Goal: Navigation & Orientation: Find specific page/section

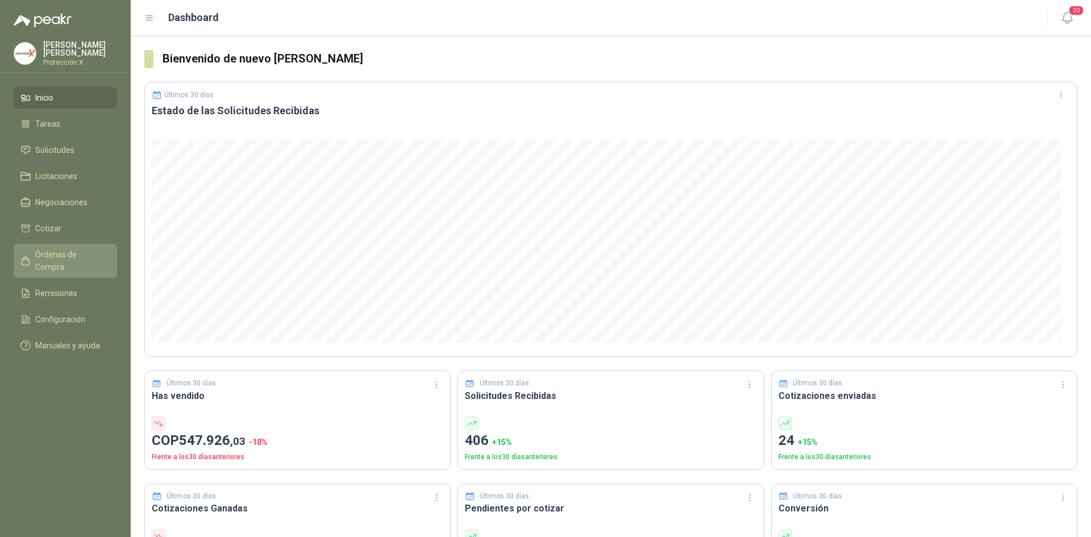
click at [82, 251] on span "Órdenes de Compra" at bounding box center [70, 260] width 71 height 25
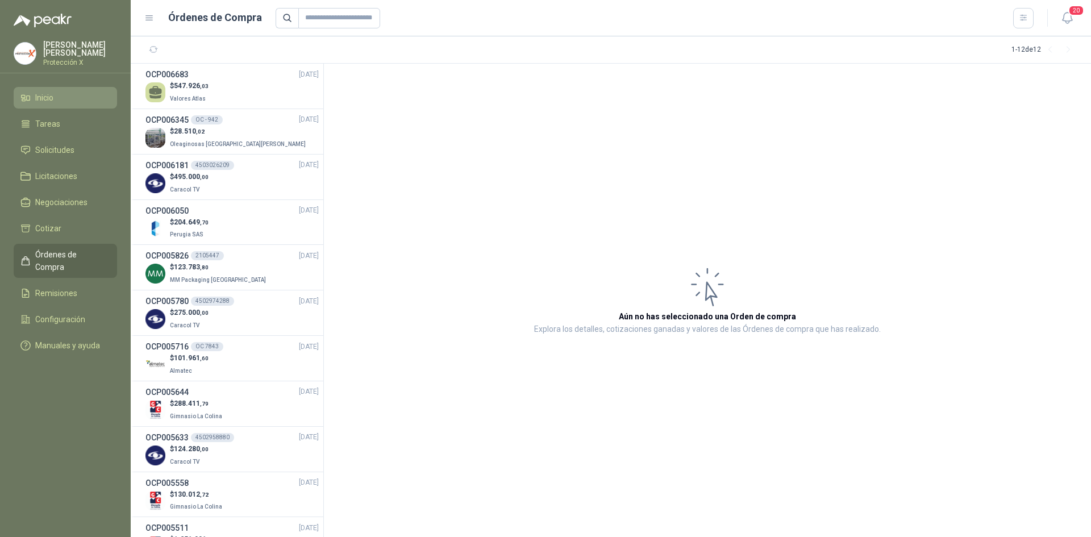
click at [64, 87] on link "Inicio" at bounding box center [65, 98] width 103 height 22
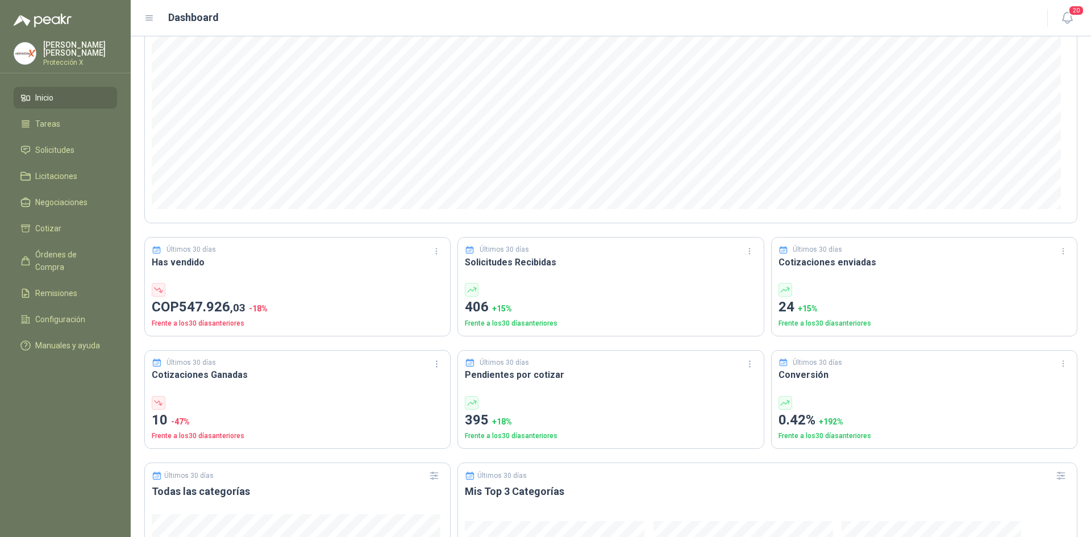
scroll to position [114, 0]
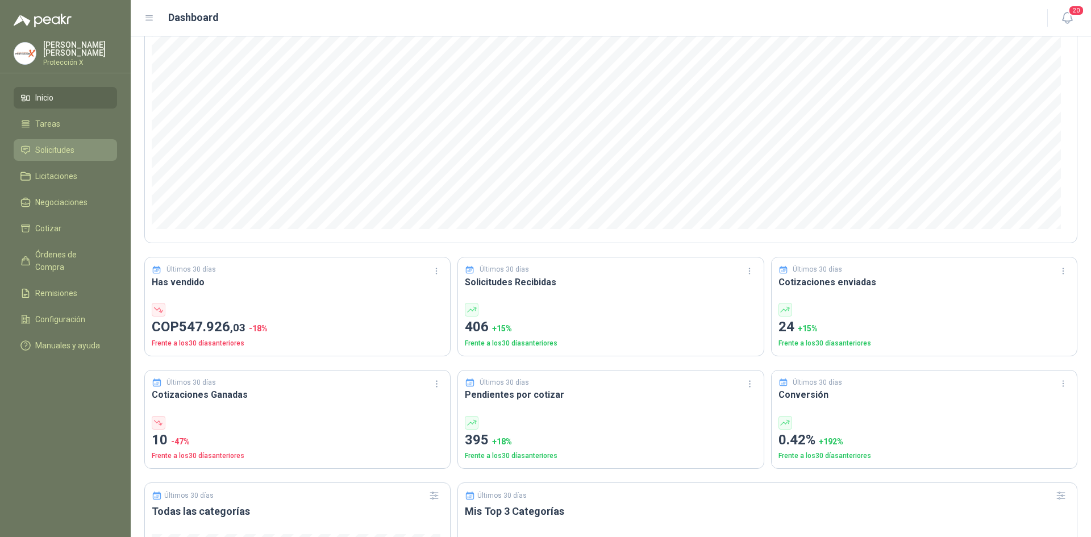
click at [59, 139] on link "Solicitudes" at bounding box center [65, 150] width 103 height 22
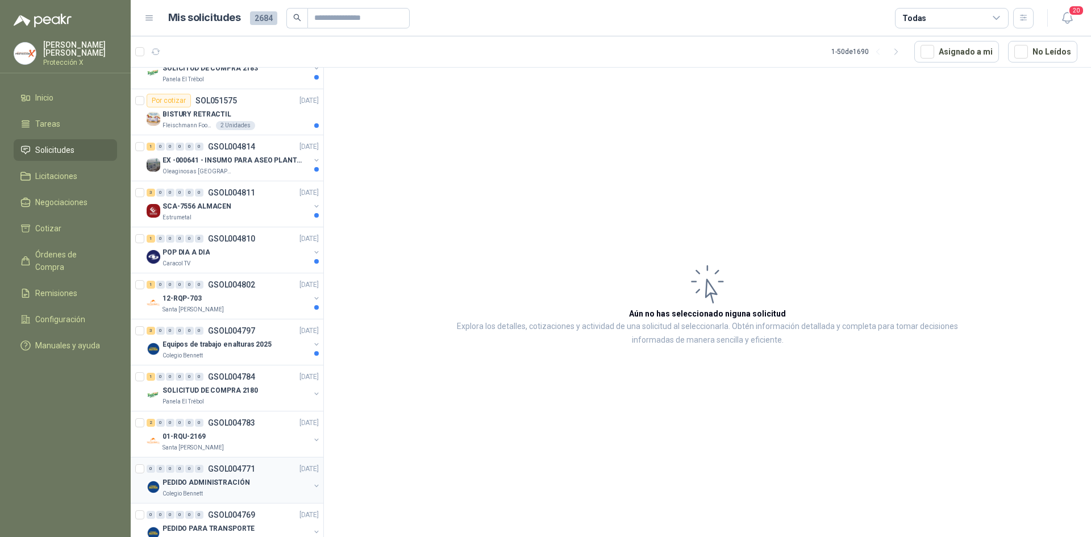
scroll to position [227, 0]
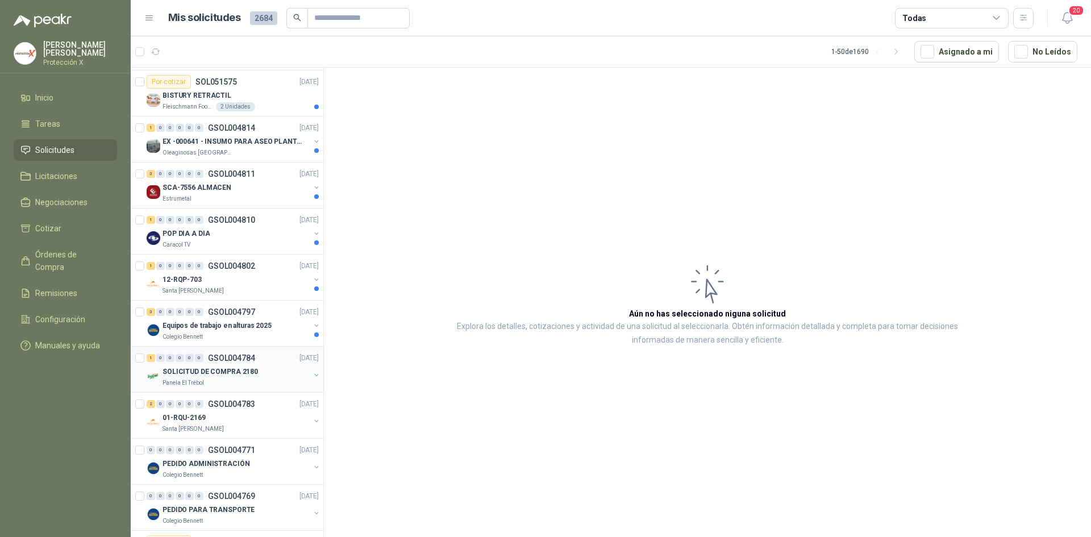
click at [252, 358] on p "GSOL004784" at bounding box center [231, 358] width 47 height 8
click at [251, 335] on div "Colegio Bennett" at bounding box center [236, 337] width 147 height 9
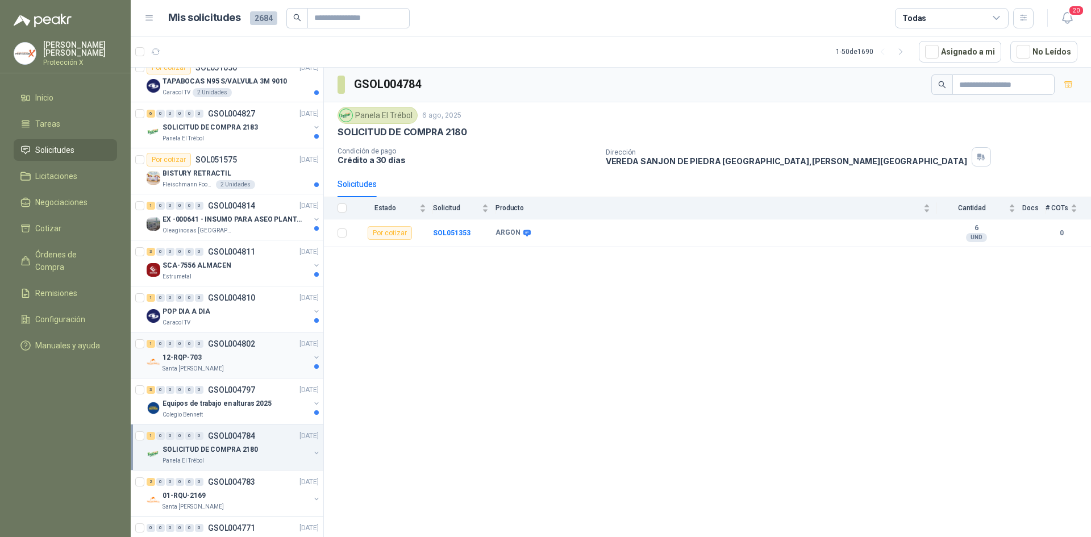
scroll to position [114, 0]
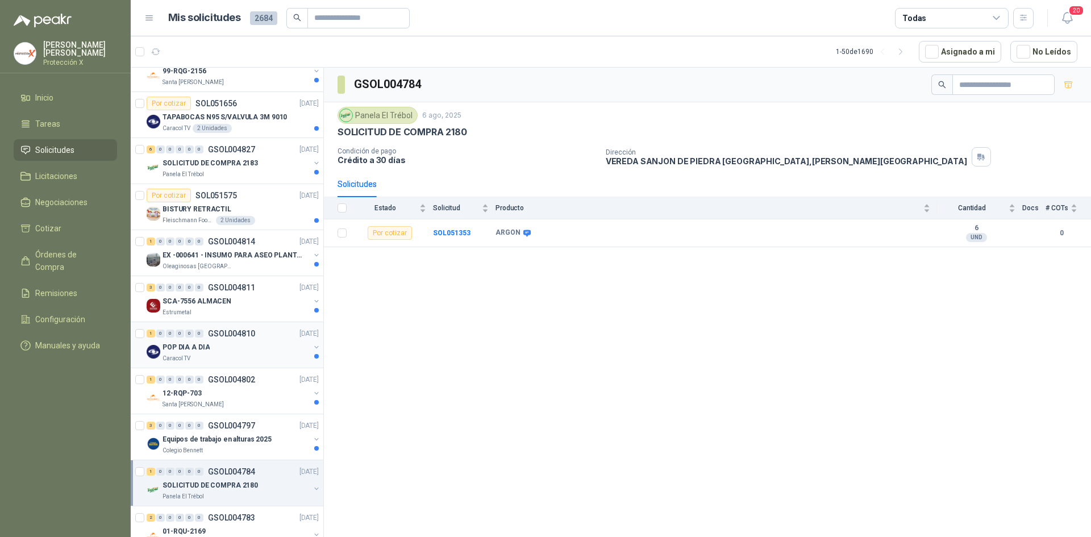
click at [267, 358] on div "Caracol TV" at bounding box center [236, 358] width 147 height 9
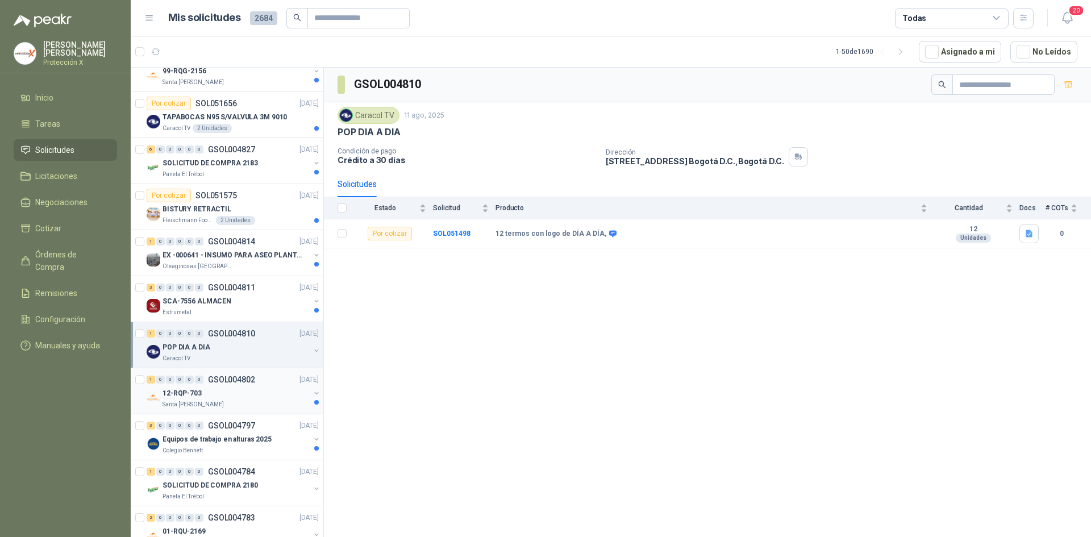
click at [267, 381] on div "1 0 0 0 0 0 GSOL004802 [DATE]" at bounding box center [234, 380] width 175 height 14
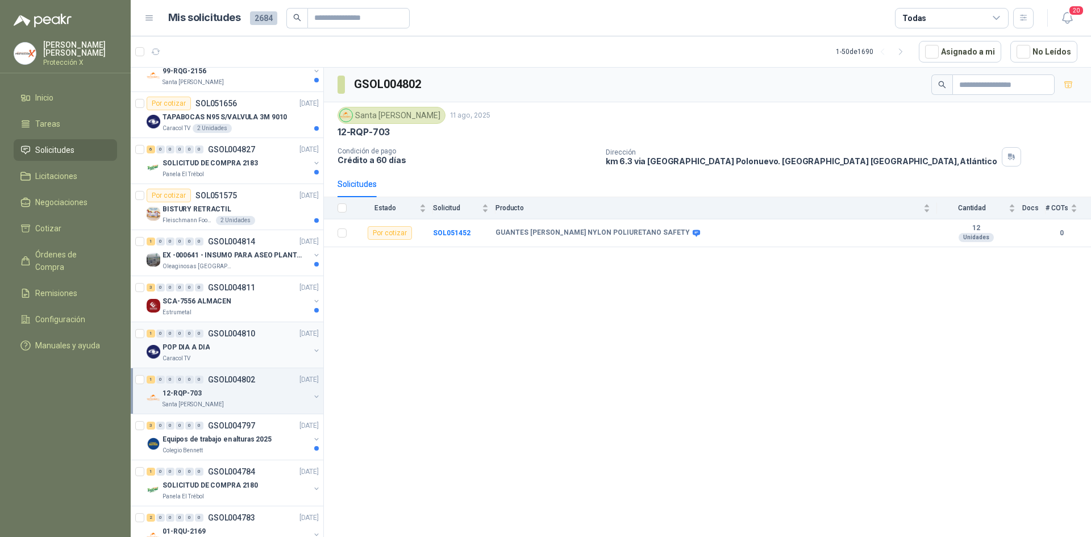
click at [231, 350] on div "POP DIA A DIA" at bounding box center [236, 348] width 147 height 14
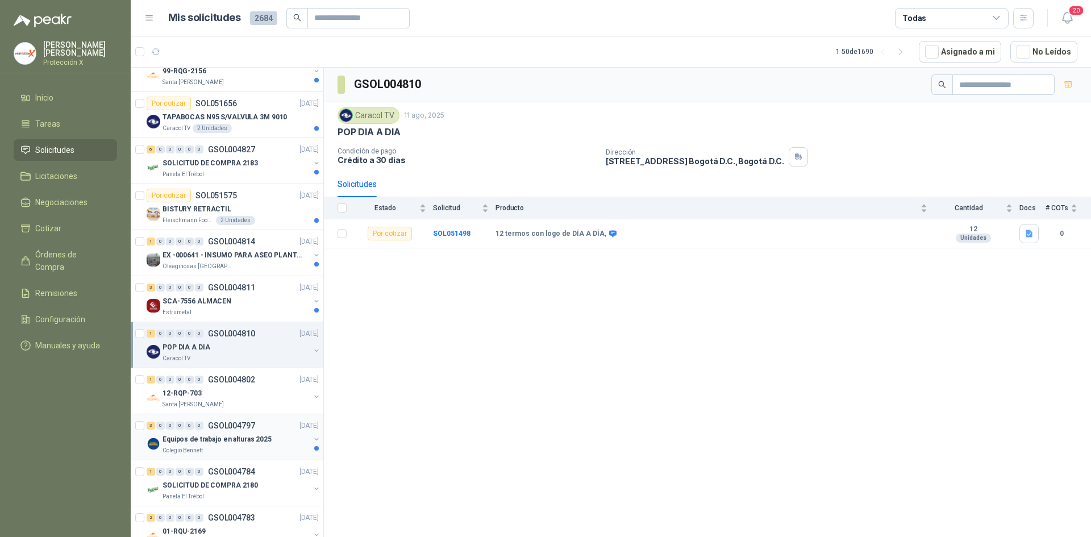
click at [231, 449] on div "Colegio Bennett" at bounding box center [236, 450] width 147 height 9
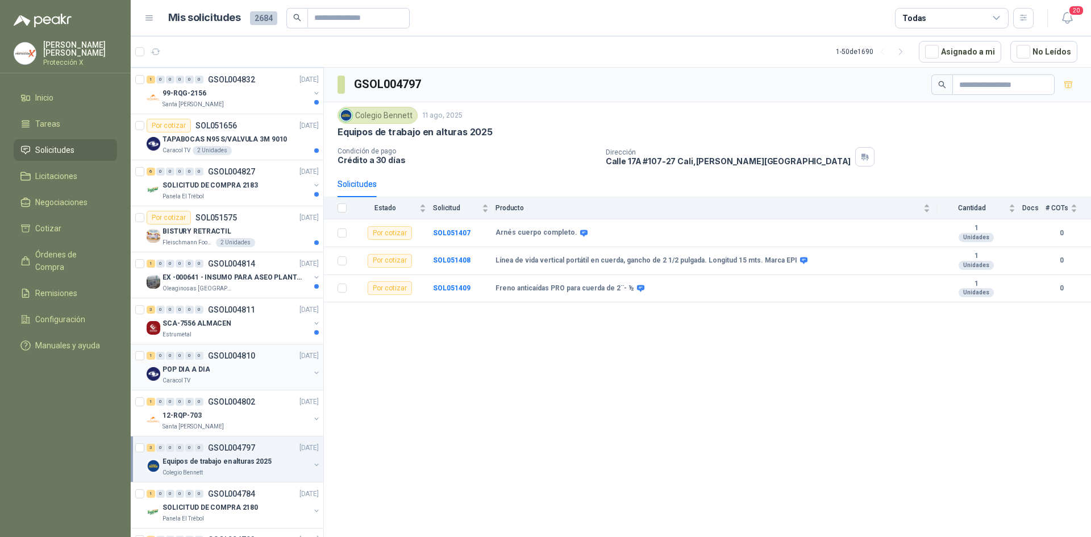
scroll to position [57, 0]
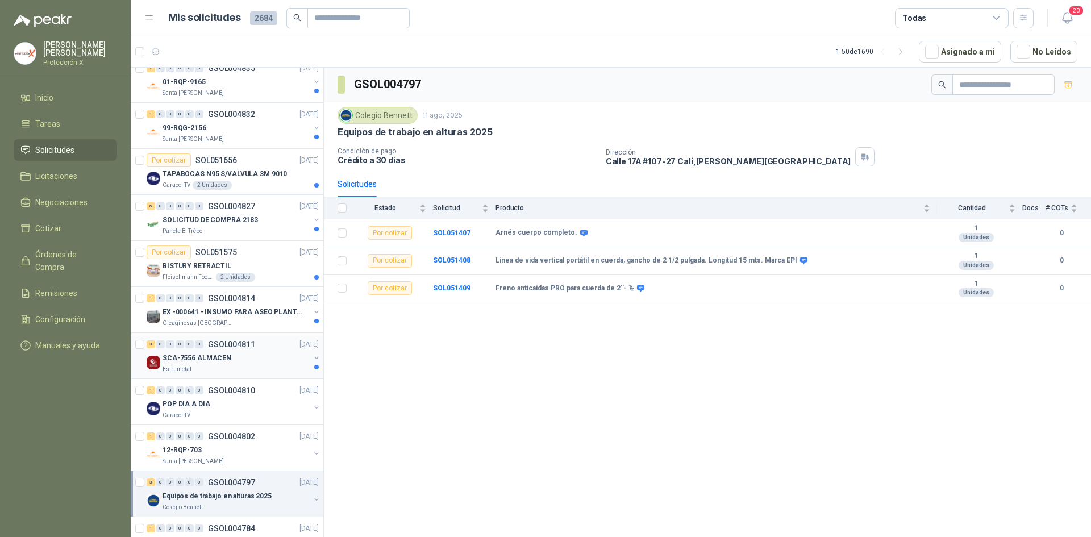
click at [222, 354] on p "SCA-7556 ALMACEN" at bounding box center [197, 358] width 69 height 11
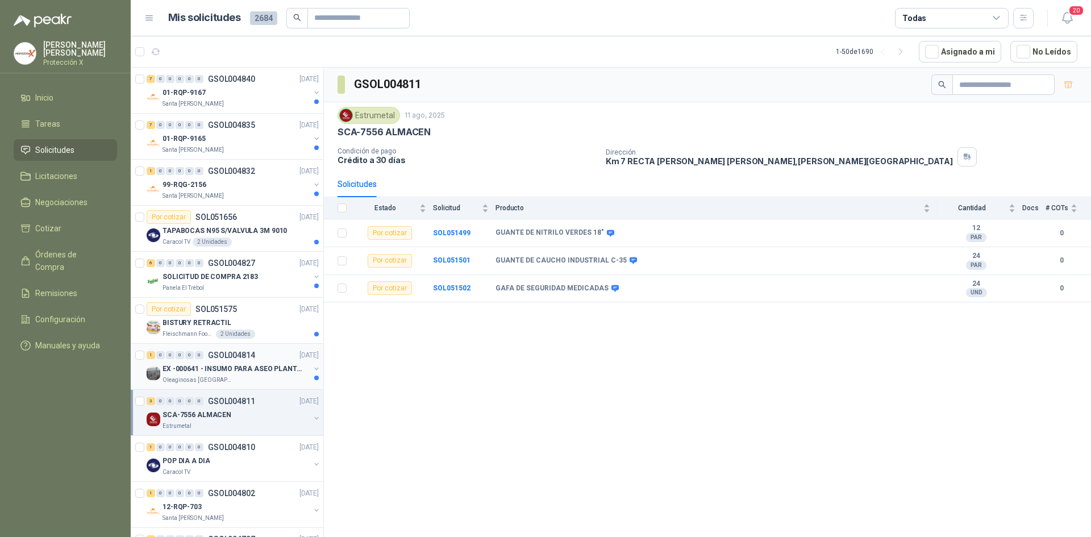
click at [250, 372] on p "EX -000641 - INSUMO PARA ASEO PLANTA EXTRACTORA" at bounding box center [234, 369] width 142 height 11
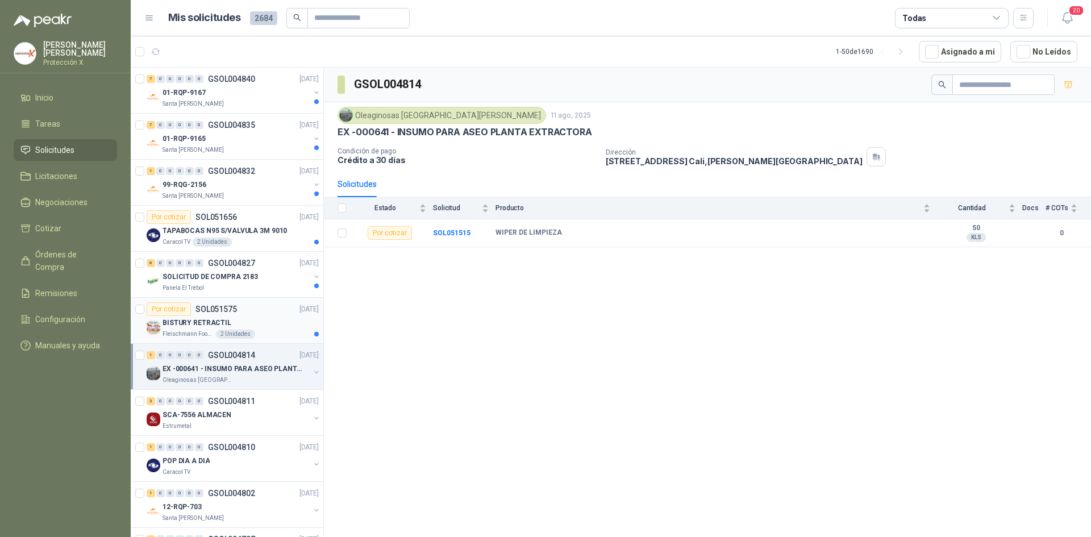
click at [272, 322] on div "BISTURY RETRACTIL" at bounding box center [241, 323] width 156 height 14
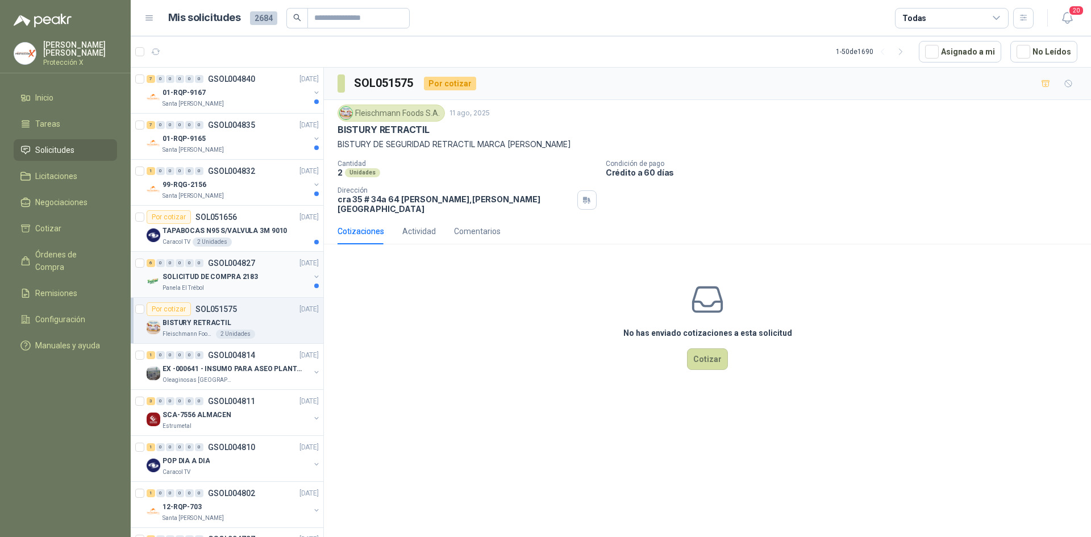
click at [223, 281] on p "SOLICITUD DE COMPRA 2183" at bounding box center [211, 277] width 96 height 11
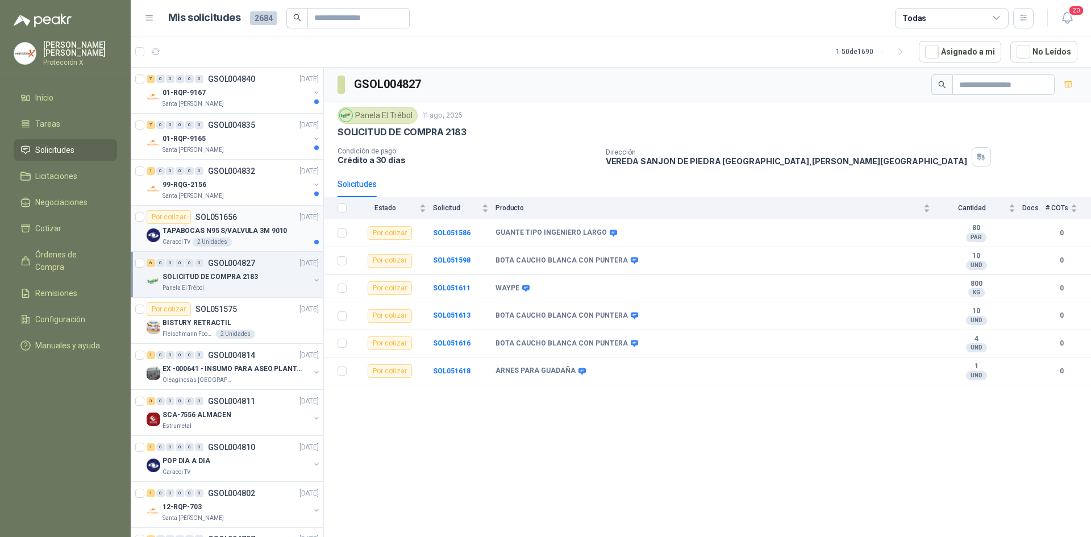
click at [239, 212] on div "Por cotizar SOL051656 [DATE]" at bounding box center [233, 217] width 172 height 14
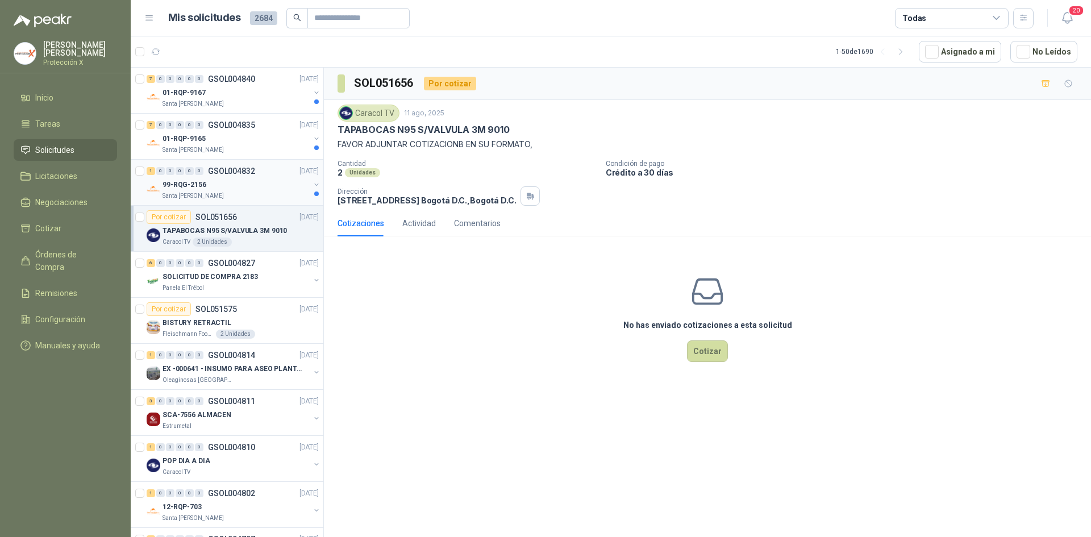
click at [240, 194] on div "Santa [PERSON_NAME]" at bounding box center [236, 196] width 147 height 9
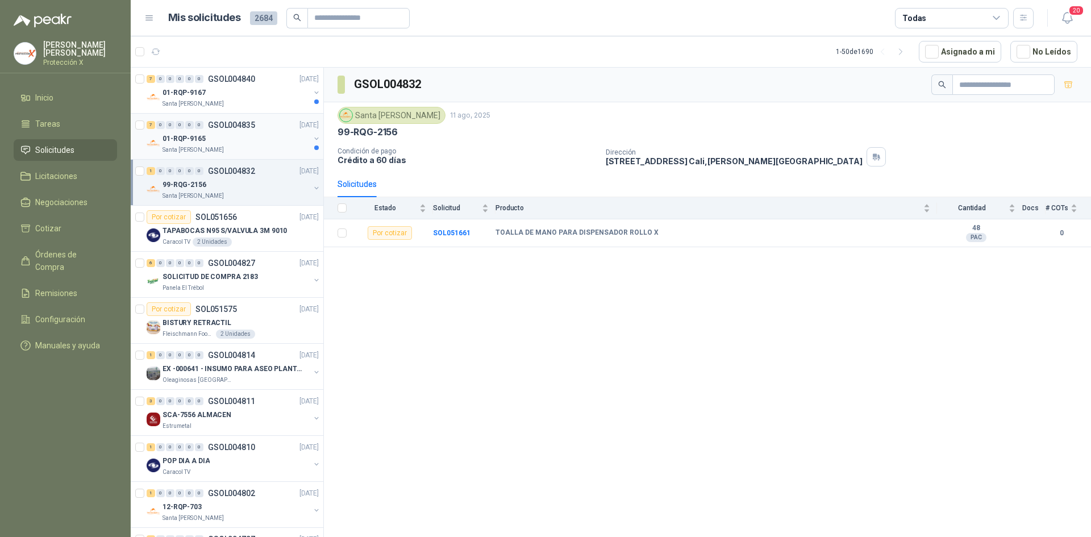
click at [234, 127] on p "GSOL004835" at bounding box center [231, 125] width 47 height 8
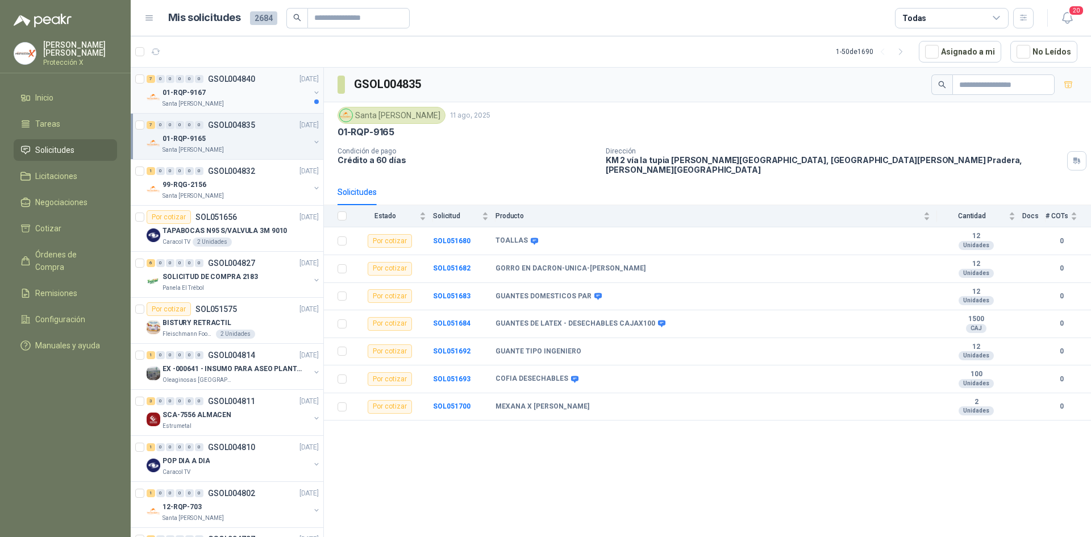
click at [231, 94] on div "01-RQP-9167" at bounding box center [236, 93] width 147 height 14
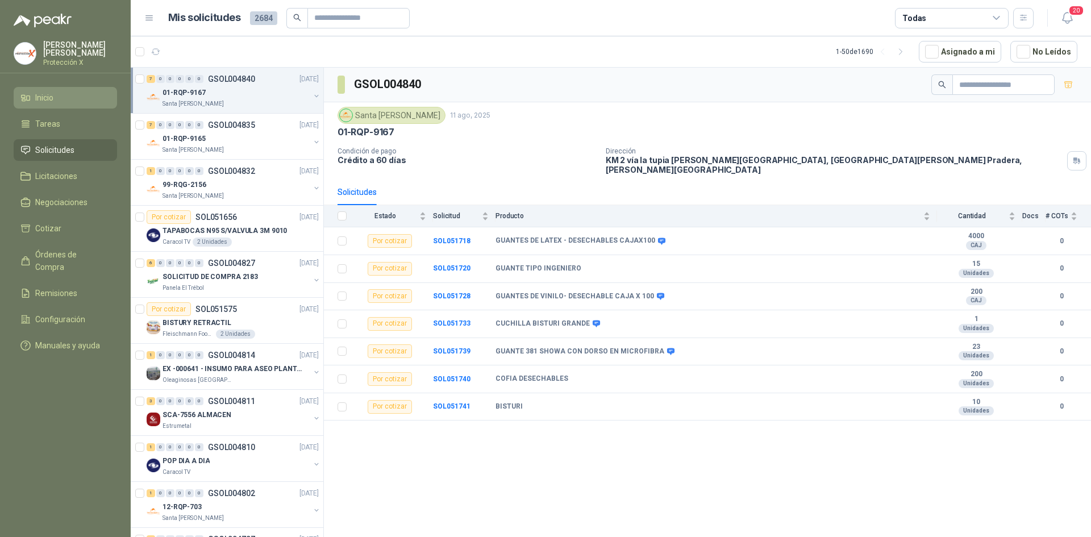
click at [51, 96] on span "Inicio" at bounding box center [44, 98] width 18 height 13
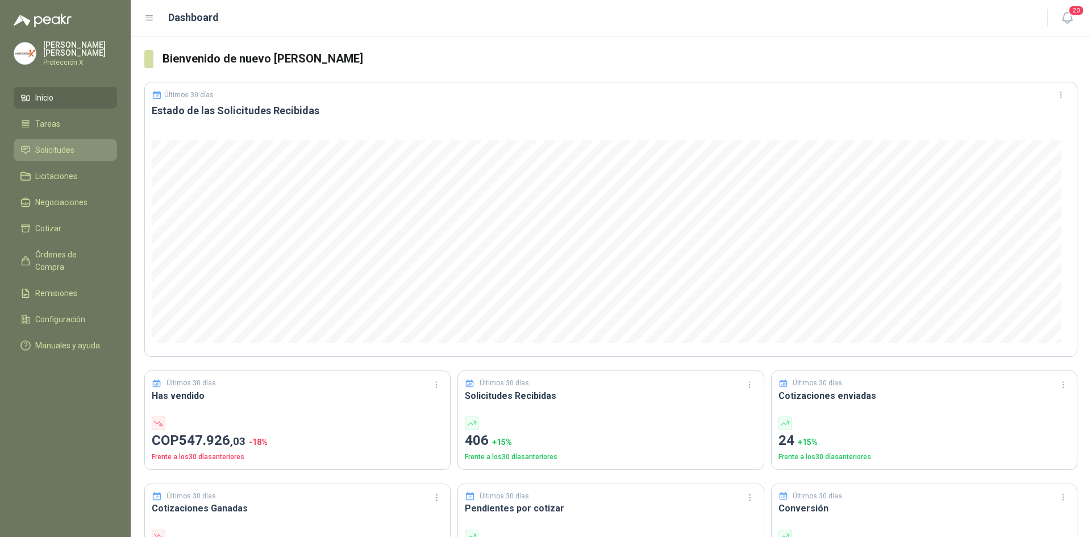
click at [65, 139] on link "Solicitudes" at bounding box center [65, 150] width 103 height 22
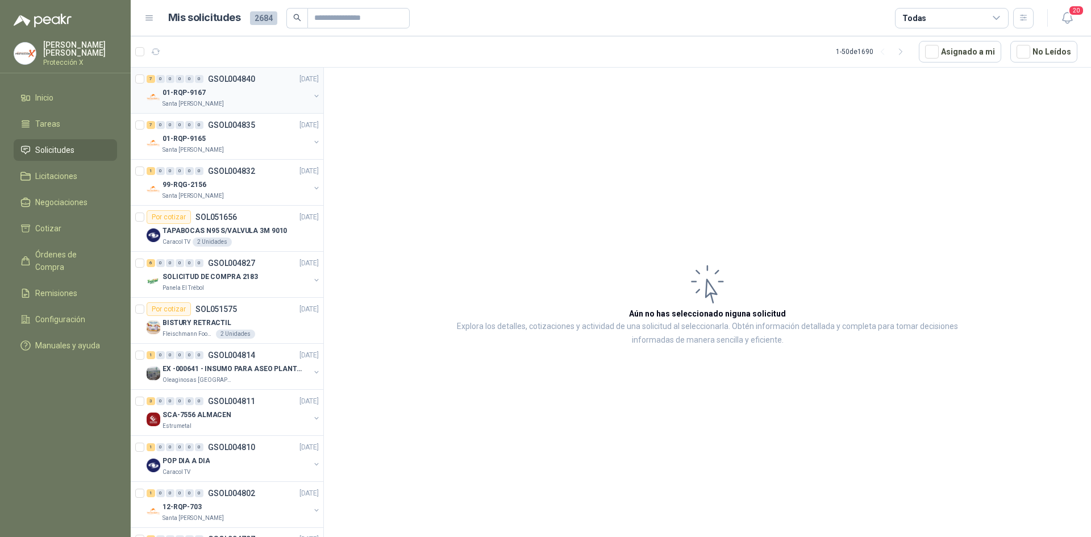
click at [234, 112] on div "7 0 0 0 0 0 GSOL004840 [DATE] 01-RQP-9167 [GEOGRAPHIC_DATA][PERSON_NAME]" at bounding box center [227, 91] width 193 height 46
